Goal: Information Seeking & Learning: Learn about a topic

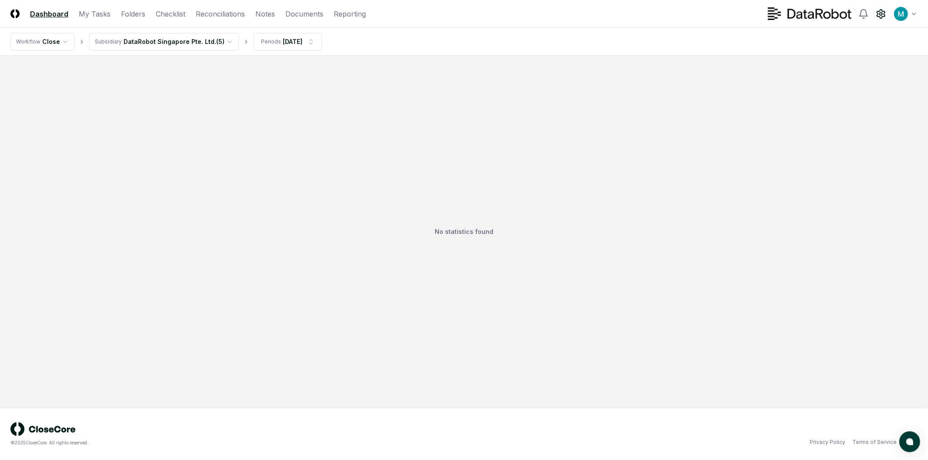
click at [882, 13] on circle at bounding box center [881, 14] width 3 height 3
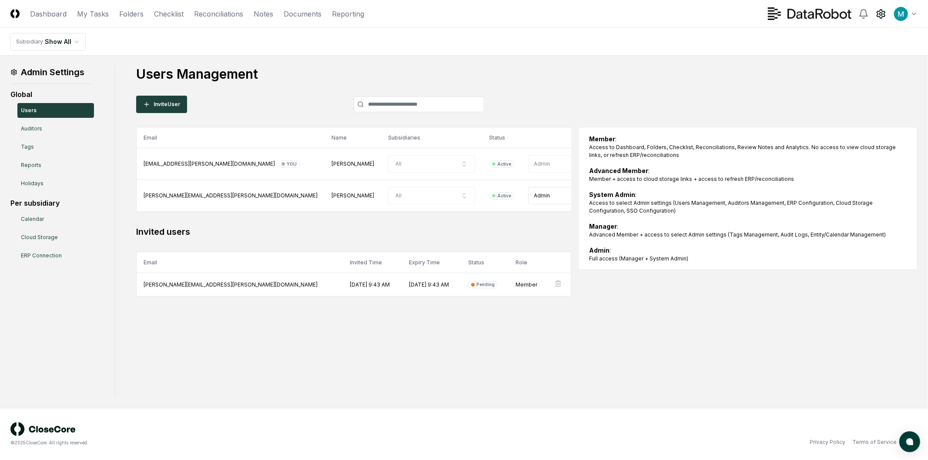
click at [604, 71] on h1 "Users Management" at bounding box center [527, 74] width 782 height 16
click at [170, 371] on div "Admin Settings Global Users Auditors Tags Reports Holidays Per subsidiary Calen…" at bounding box center [463, 232] width 907 height 332
click at [859, 13] on icon at bounding box center [864, 14] width 10 height 10
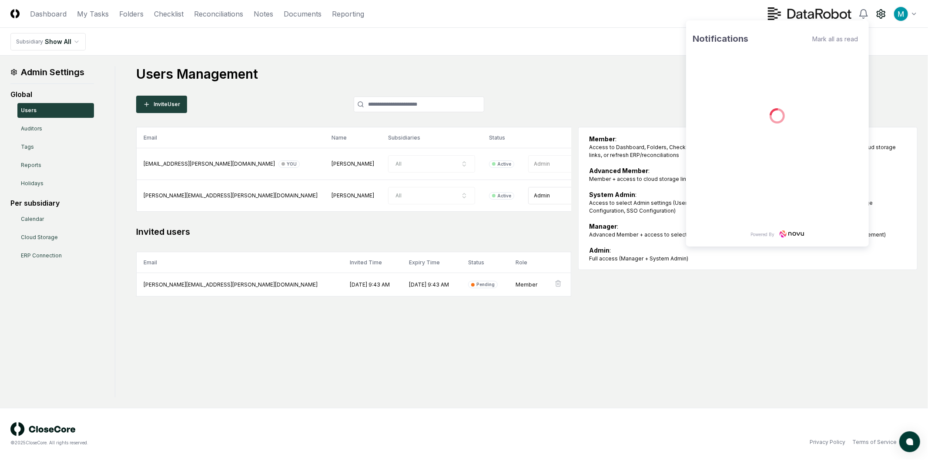
click at [898, 118] on div "Users Management Invite User Email Name Subsidiaries Status Role [EMAIL_ADDRESS…" at bounding box center [527, 181] width 782 height 231
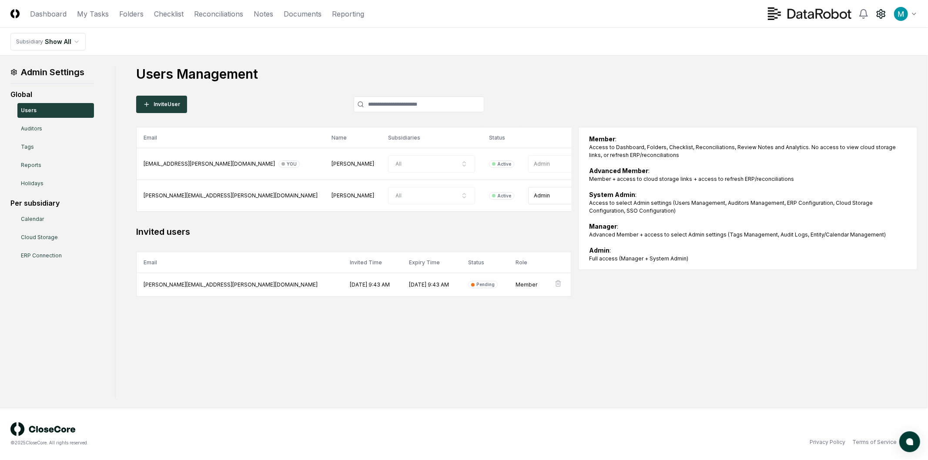
click at [903, 18] on html "CloseCore Dashboard My Tasks Folders Checklist Reconciliations Notes Documents …" at bounding box center [464, 230] width 928 height 460
click at [886, 51] on div "Notifications" at bounding box center [882, 48] width 70 height 13
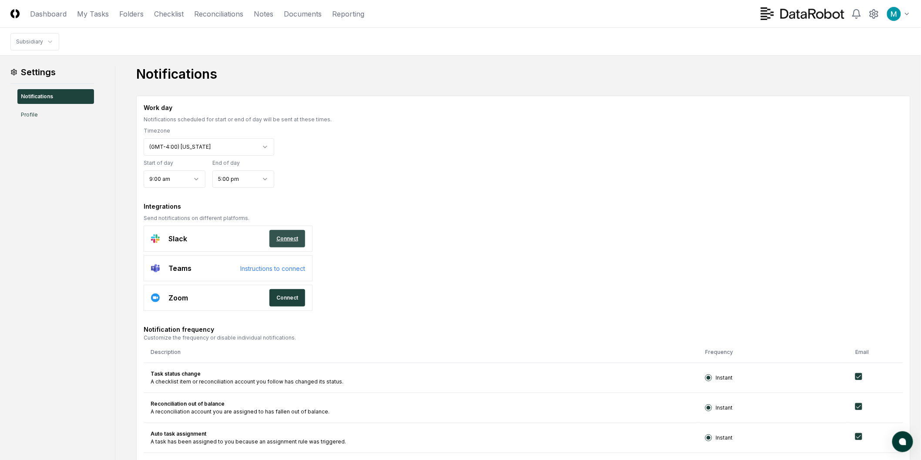
click at [297, 237] on link "Connect" at bounding box center [287, 238] width 36 height 17
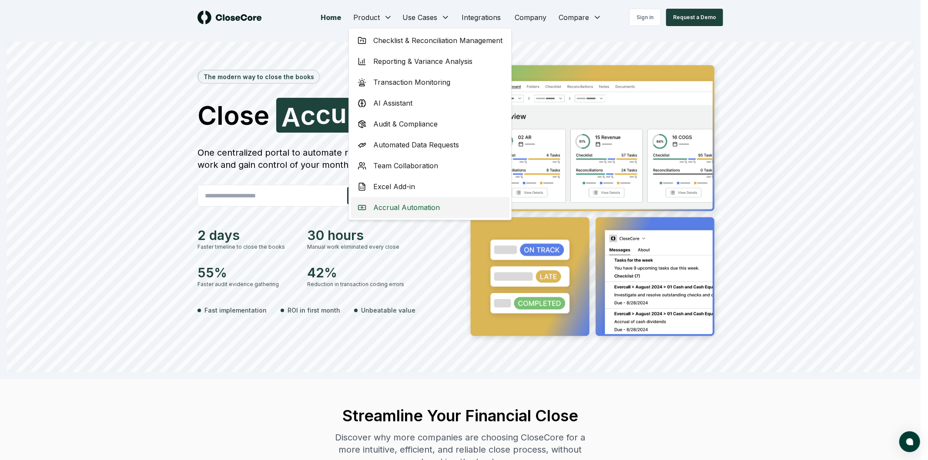
click at [399, 211] on span "Accrual Automation" at bounding box center [406, 207] width 67 height 10
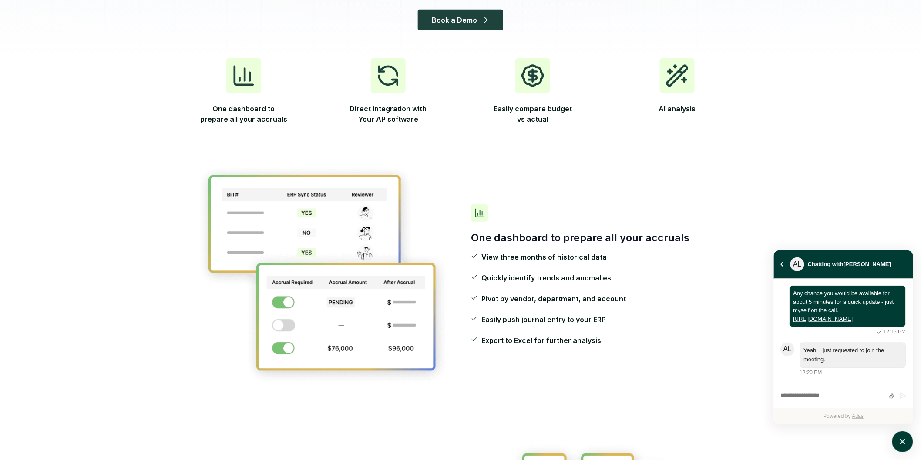
scroll to position [193, 0]
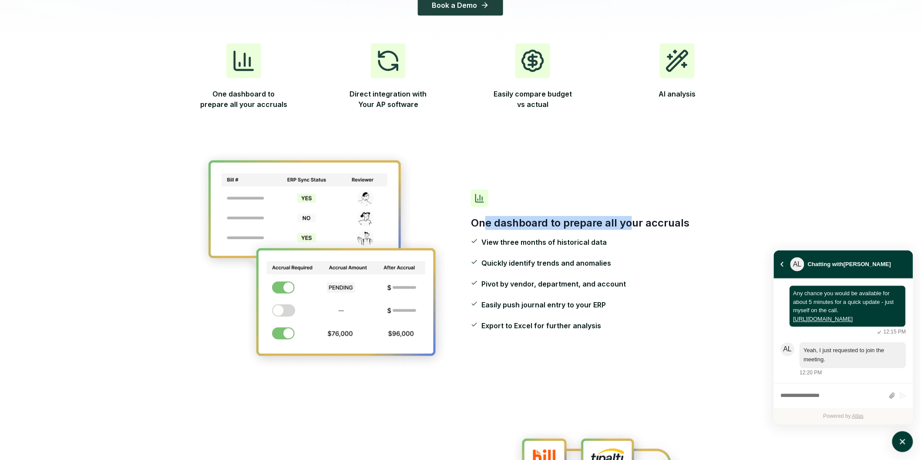
drag, startPoint x: 485, startPoint y: 220, endPoint x: 643, endPoint y: 225, distance: 157.6
click at [638, 225] on h3 "One dashboard to prepare all your accruals" at bounding box center [598, 223] width 254 height 14
click at [643, 225] on h3 "One dashboard to prepare all your accruals" at bounding box center [598, 223] width 254 height 14
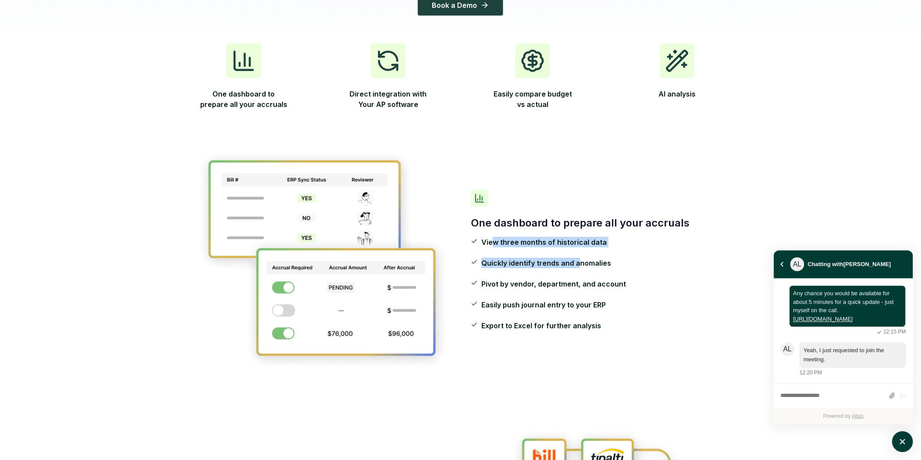
drag, startPoint x: 510, startPoint y: 250, endPoint x: 579, endPoint y: 252, distance: 69.2
click at [579, 252] on ul "View three months of historical data Quickly identify trends and anomalies Pivo…" at bounding box center [598, 284] width 254 height 94
click at [584, 266] on span "Quickly identify trends and anomalies" at bounding box center [546, 263] width 130 height 10
drag, startPoint x: 567, startPoint y: 264, endPoint x: 593, endPoint y: 265, distance: 25.7
click at [593, 265] on span "Quickly identify trends and anomalies" at bounding box center [546, 263] width 130 height 10
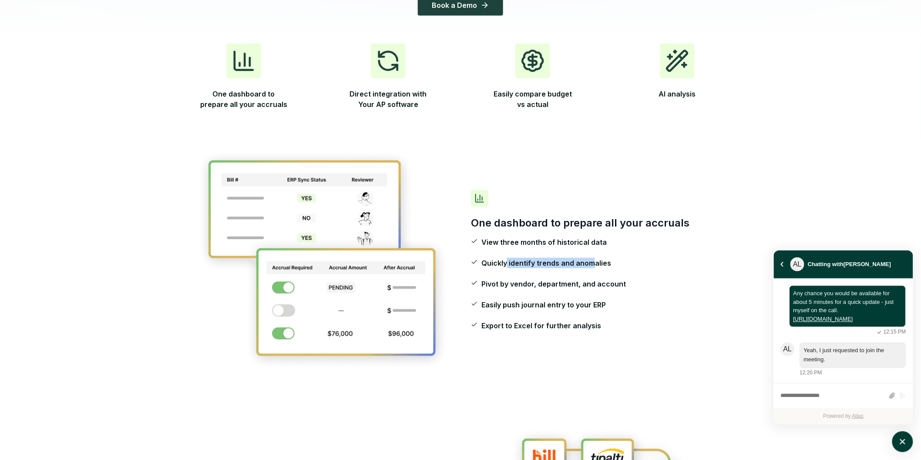
click at [594, 265] on span "Quickly identify trends and anomalies" at bounding box center [546, 263] width 130 height 10
drag, startPoint x: 561, startPoint y: 285, endPoint x: 601, endPoint y: 282, distance: 39.7
click at [601, 282] on span "Pivot by vendor, department, and account" at bounding box center [553, 284] width 144 height 10
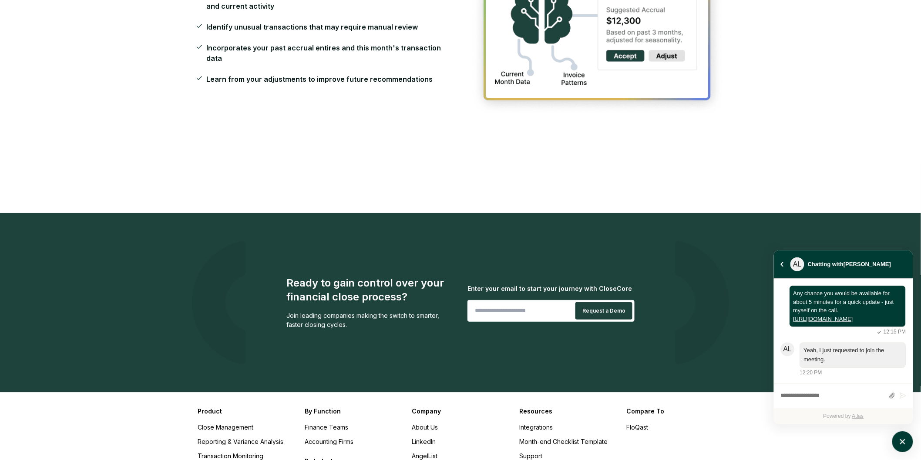
scroll to position [1430, 0]
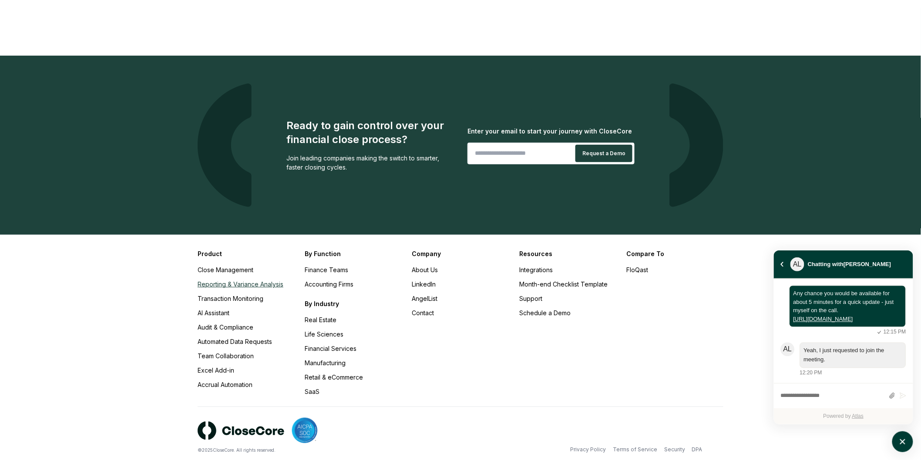
click at [242, 281] on link "Reporting & Variance Analysis" at bounding box center [241, 284] width 86 height 7
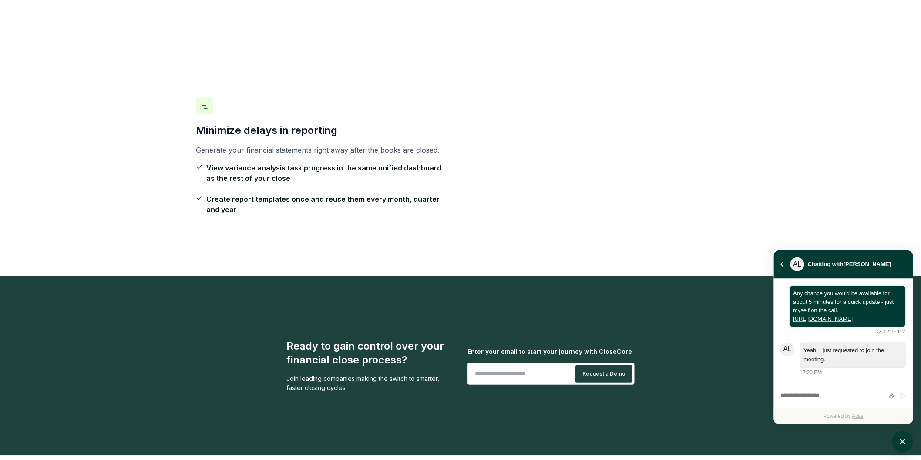
scroll to position [1366, 0]
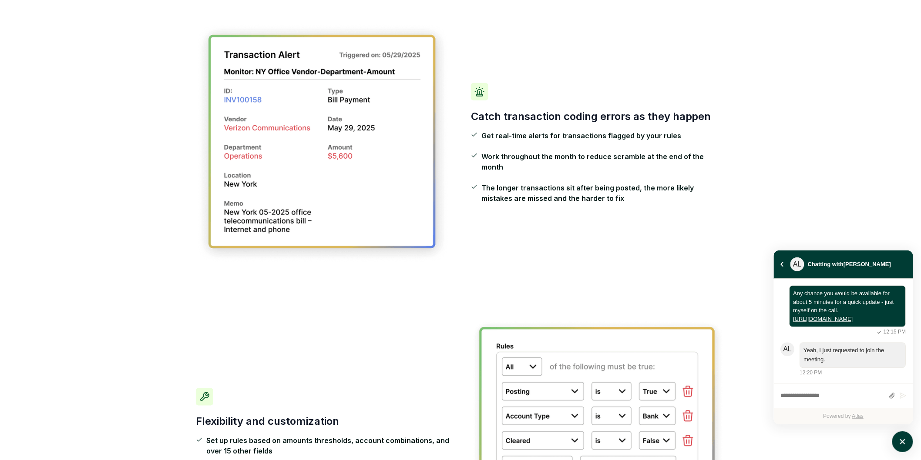
scroll to position [242, 0]
